Goal: Task Accomplishment & Management: Manage account settings

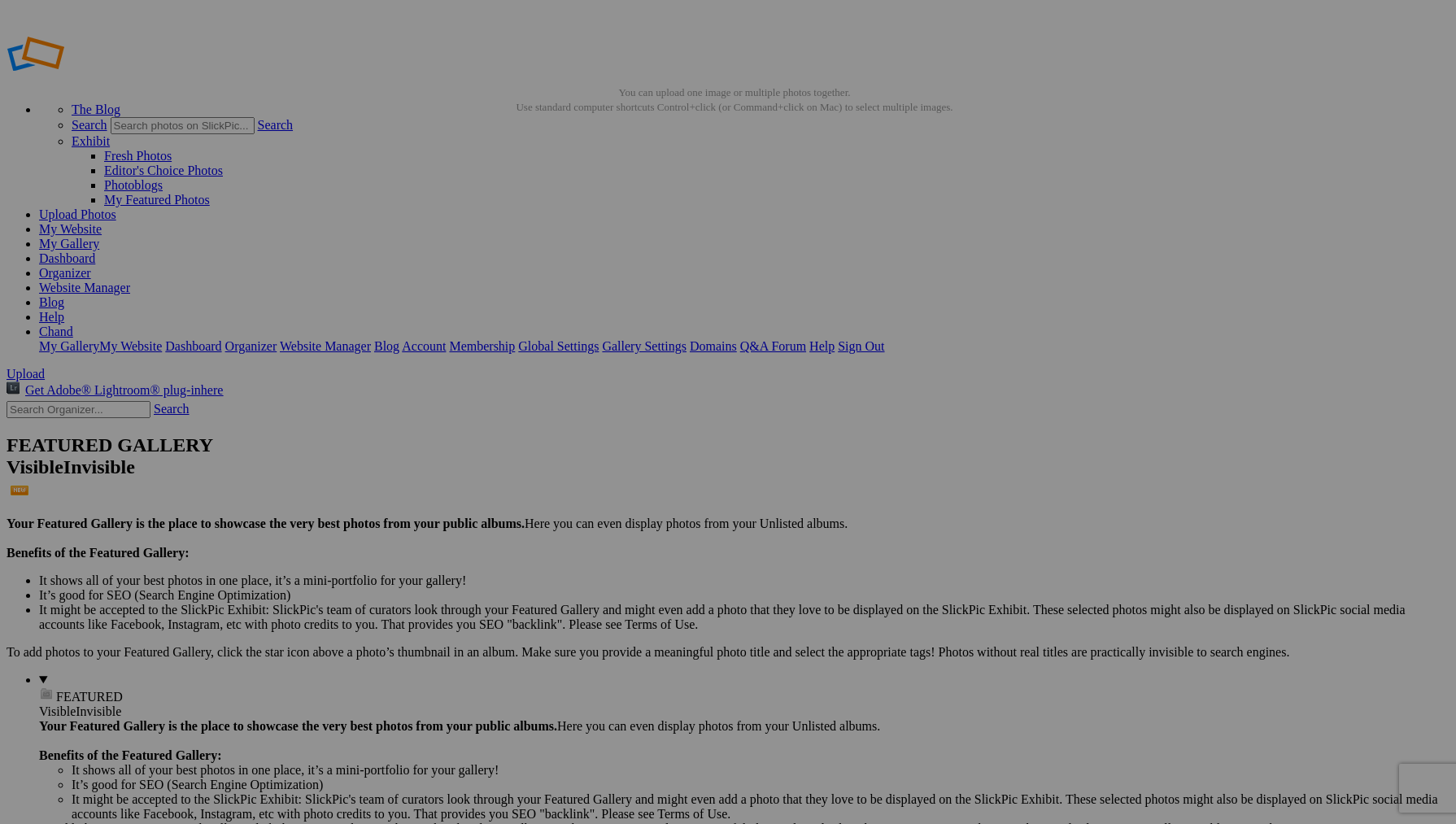
click at [102, 222] on link "My Website" at bounding box center [70, 229] width 62 height 14
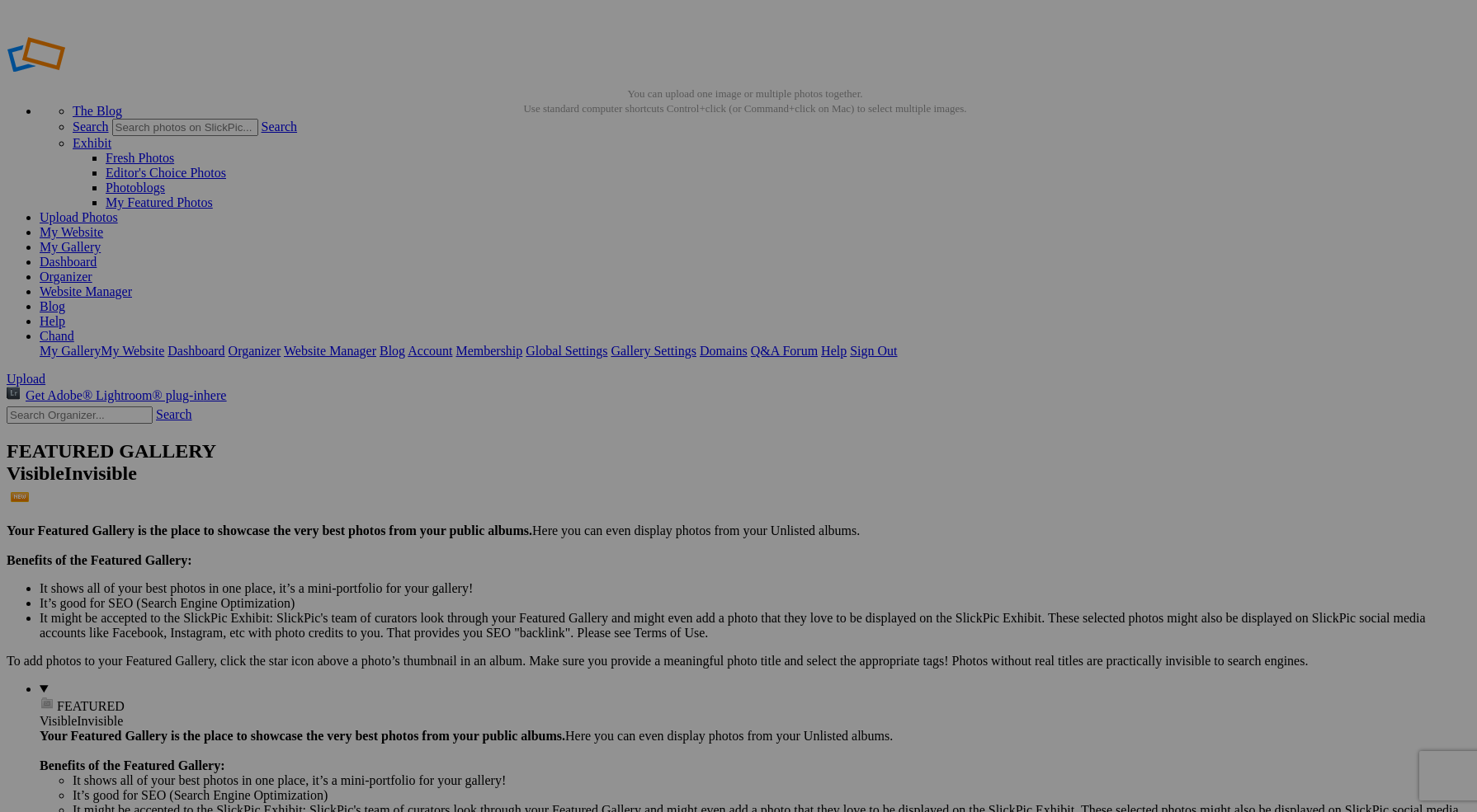
click at [132, 285] on link "Website Manager" at bounding box center [86, 291] width 92 height 14
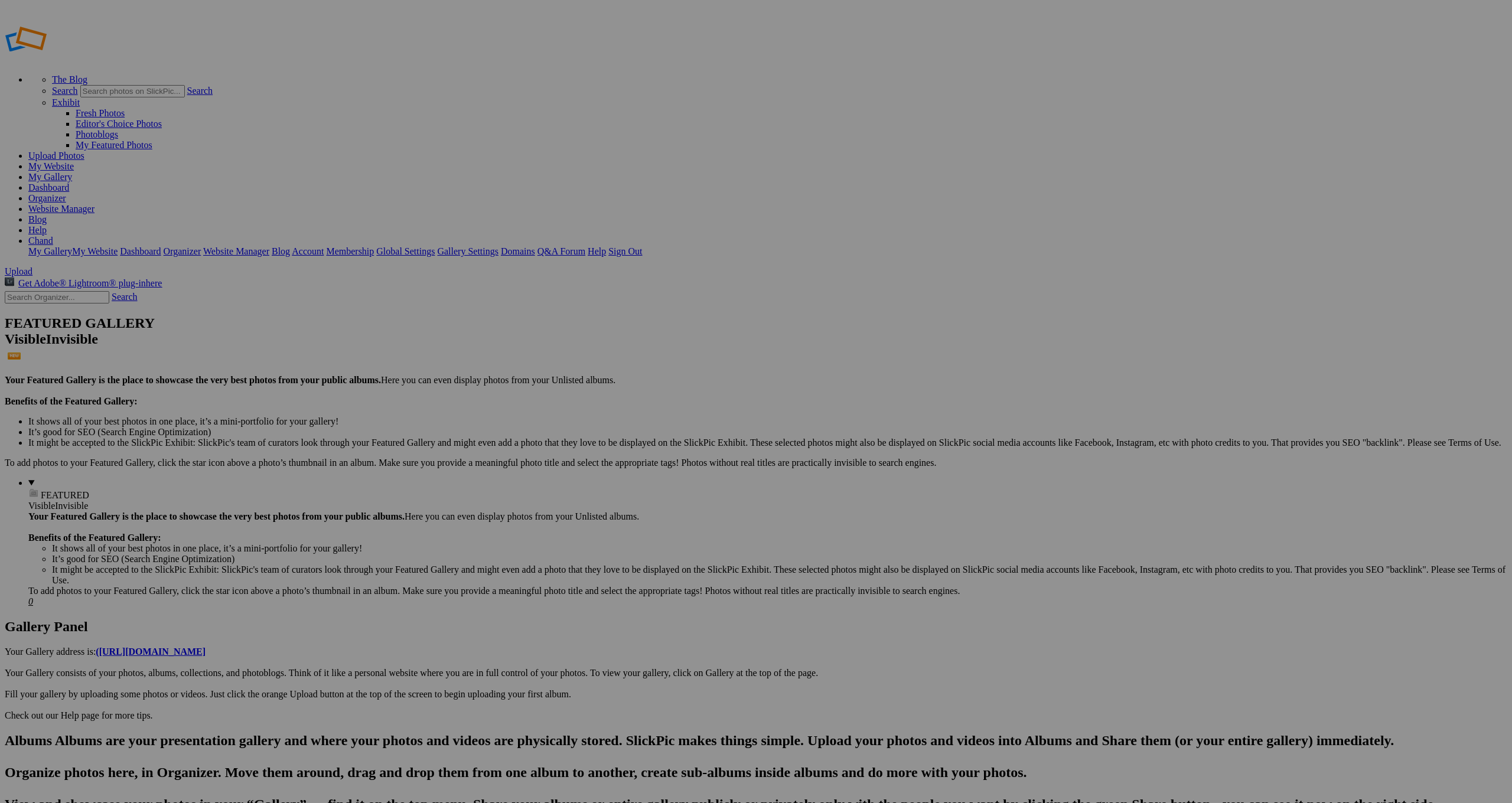
drag, startPoint x: 236, startPoint y: 324, endPoint x: 298, endPoint y: 161, distance: 174.4
click at [94, 204] on link "Website Manager" at bounding box center [61, 209] width 66 height 10
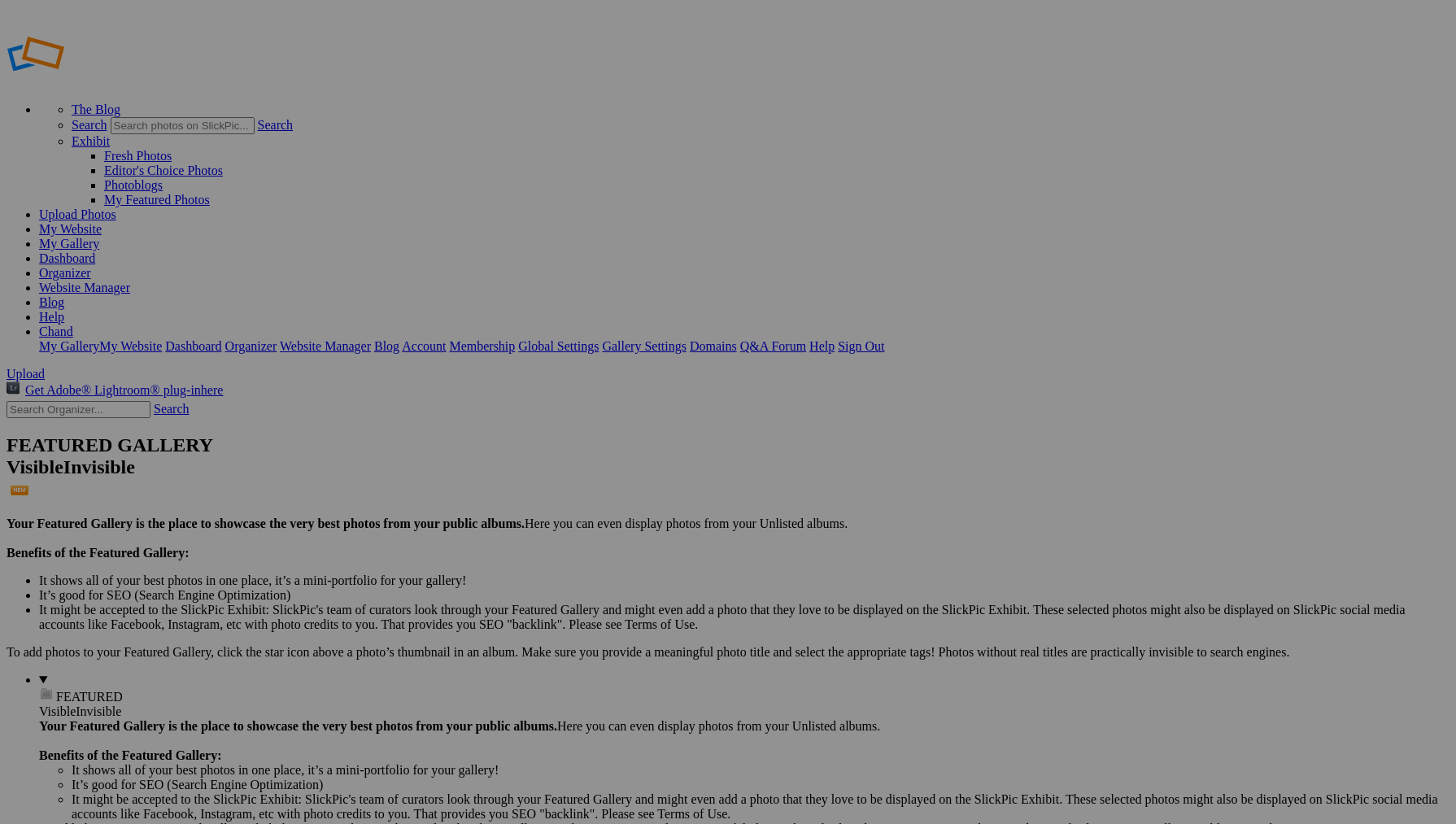
click at [729, 252] on img at bounding box center [742, 243] width 100 height 122
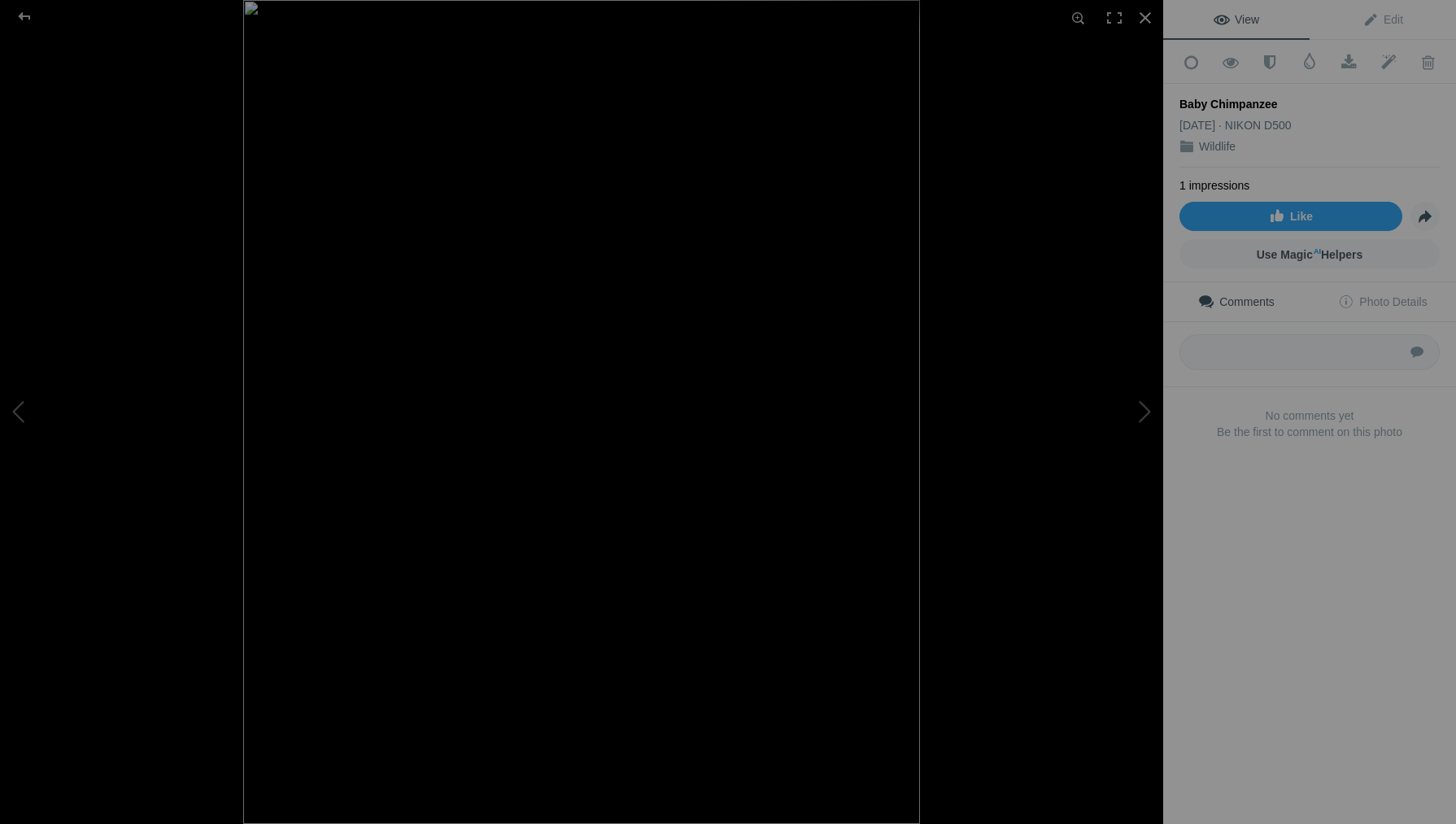
click at [700, 643] on img at bounding box center [581, 412] width 677 height 824
click at [700, 643] on img at bounding box center [565, 234] width 1195 height 1457
click at [1143, 19] on div at bounding box center [1145, 18] width 36 height 36
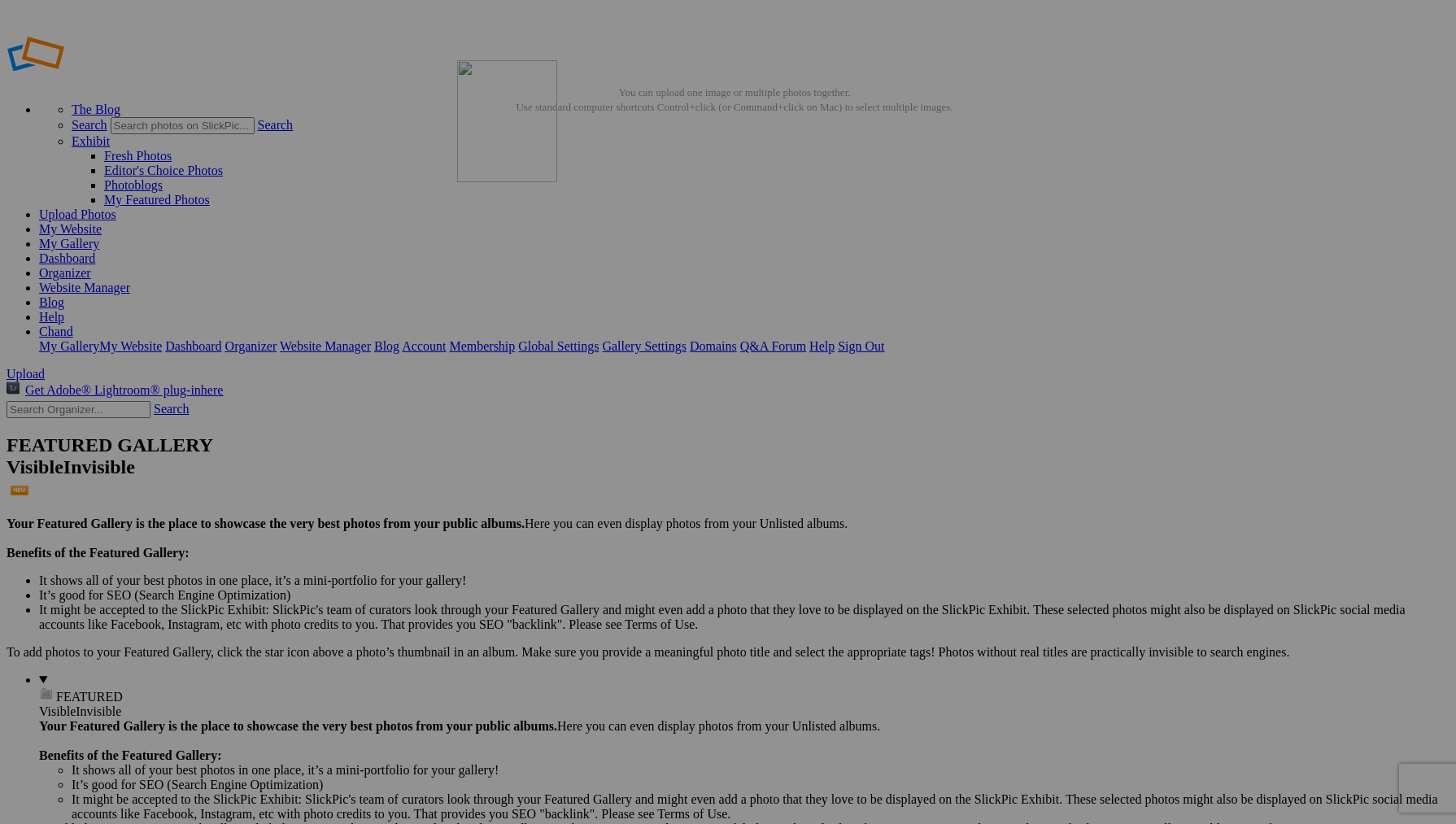
drag, startPoint x: 787, startPoint y: 184, endPoint x: 691, endPoint y: 177, distance: 96.3
drag, startPoint x: 764, startPoint y: 233, endPoint x: 700, endPoint y: 204, distance: 70.3
drag, startPoint x: 479, startPoint y: 264, endPoint x: 559, endPoint y: 209, distance: 97.1
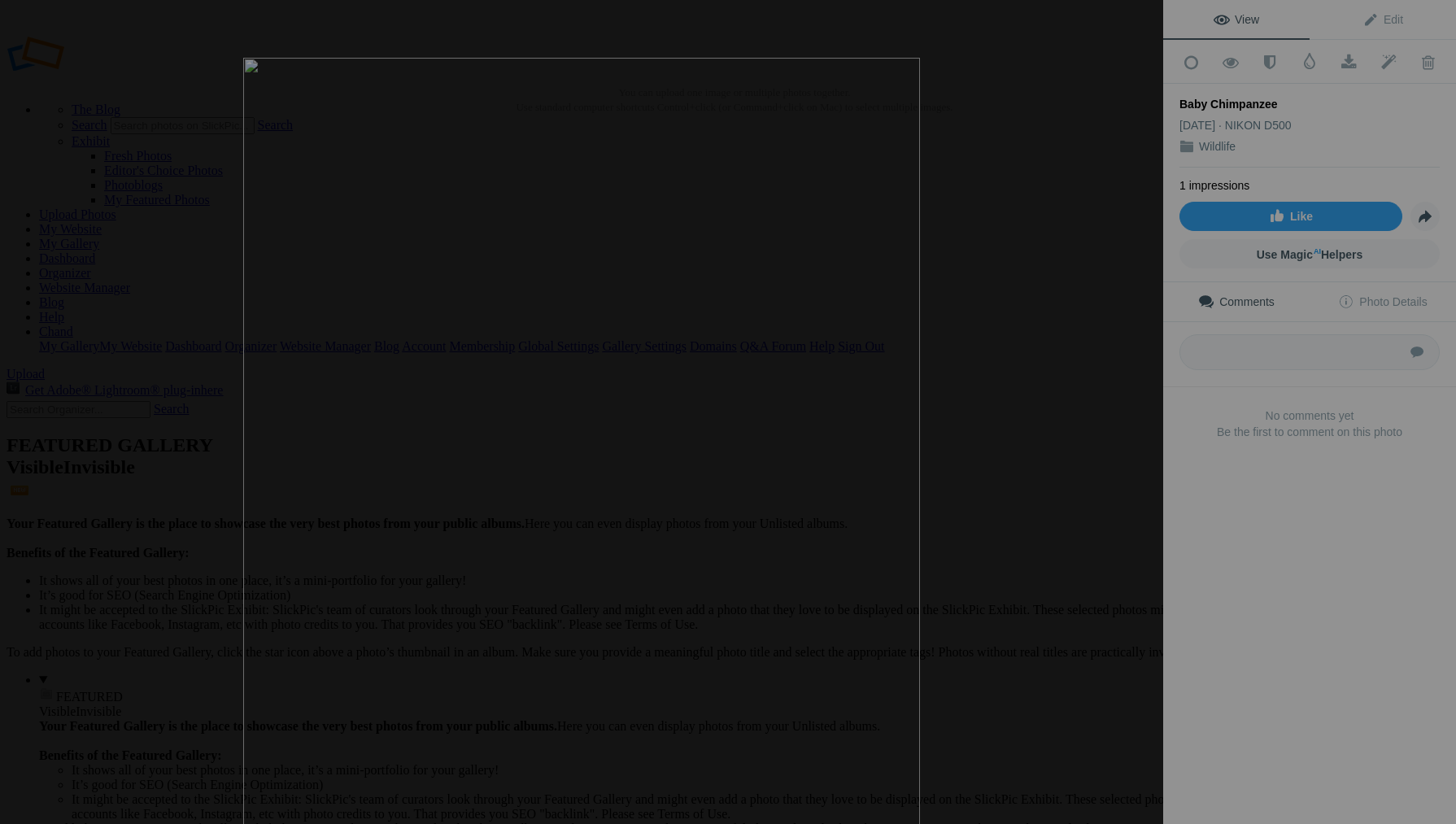
click at [891, 237] on img at bounding box center [581, 469] width 677 height 824
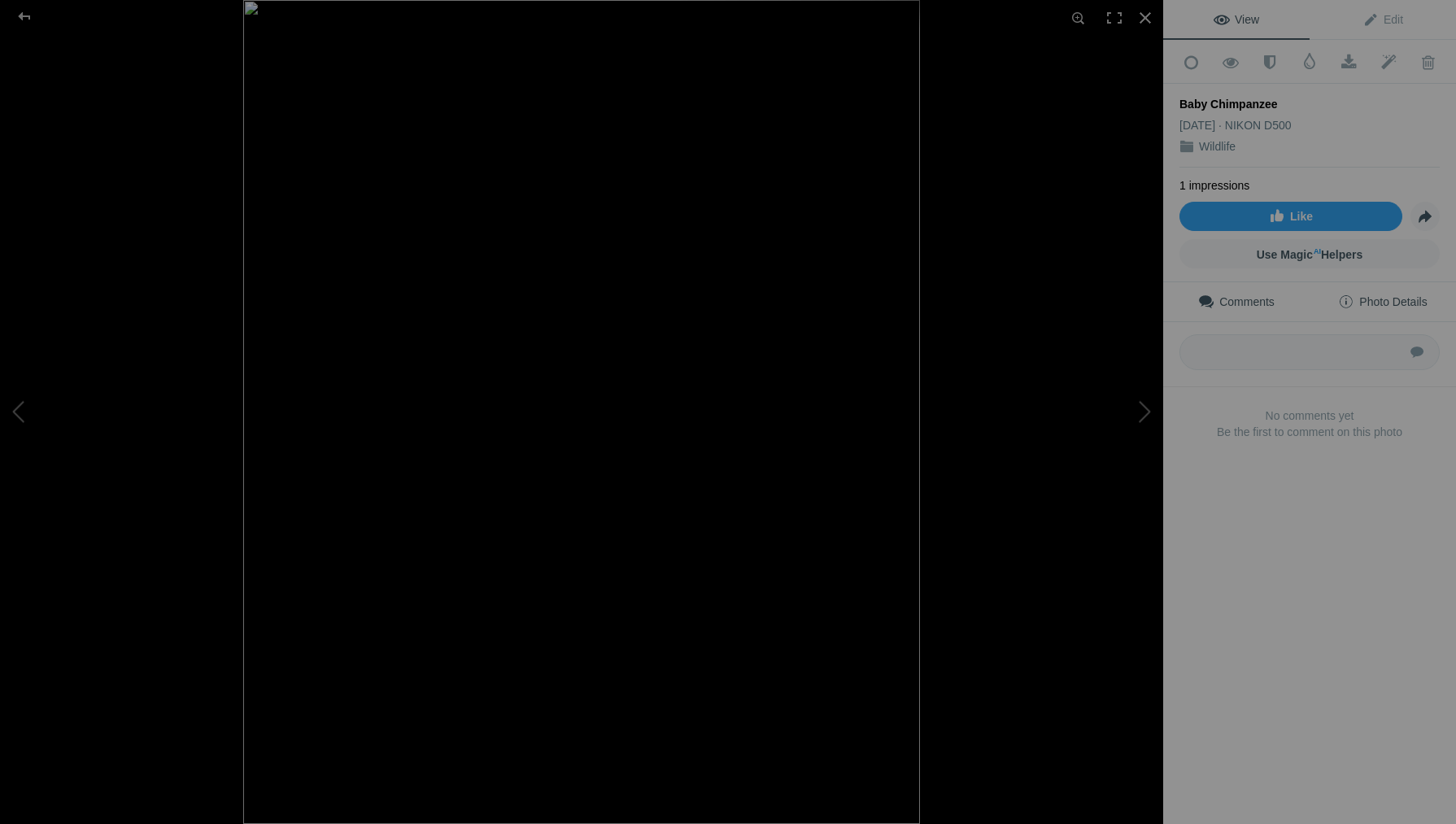
click at [1418, 301] on span "Photo Details" at bounding box center [1382, 301] width 89 height 13
click at [1408, 19] on link "Edit" at bounding box center [1382, 20] width 146 height 39
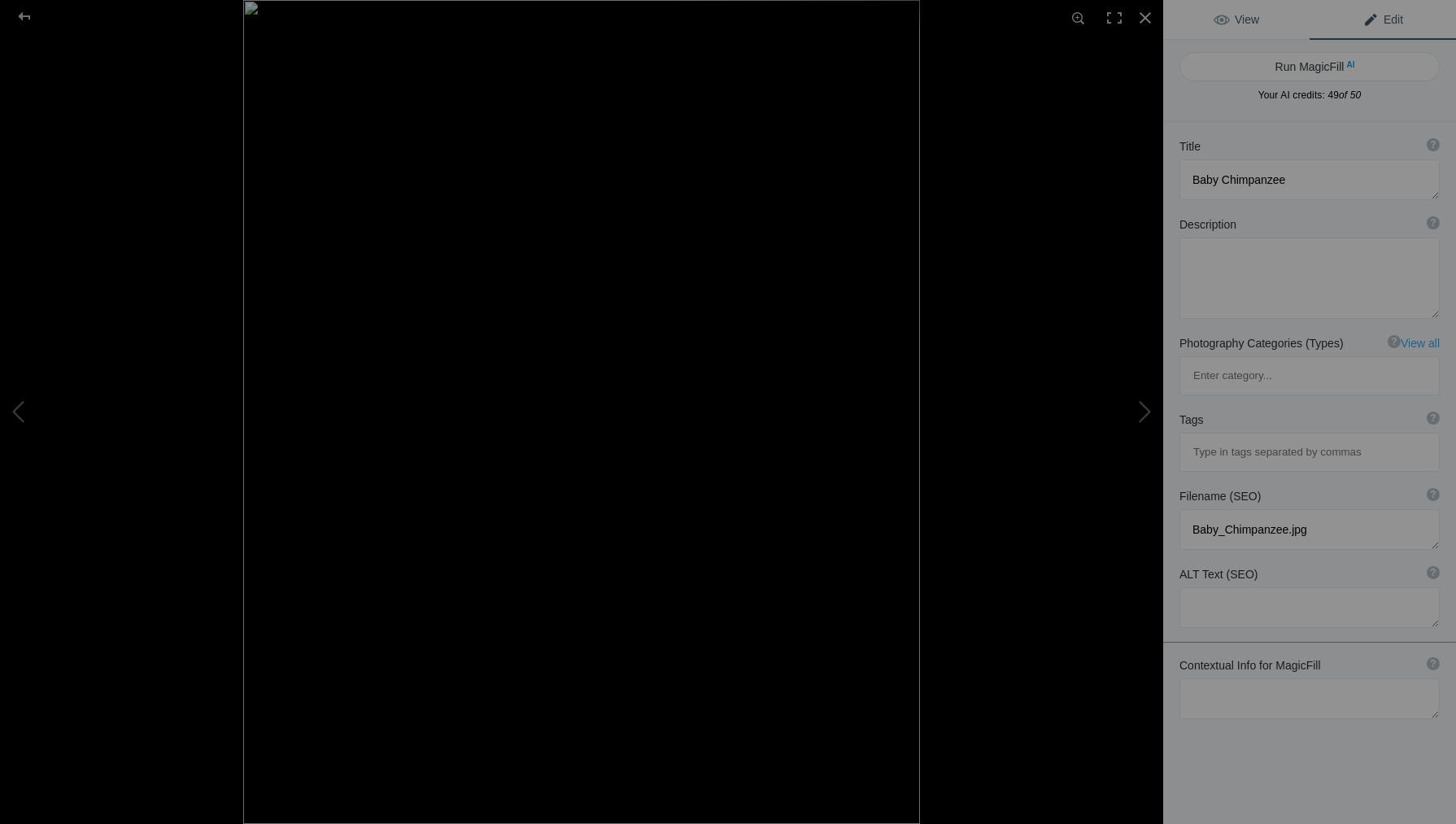
click at [1257, 28] on link "View" at bounding box center [1235, 20] width 146 height 39
